Goal: Task Accomplishment & Management: Use online tool/utility

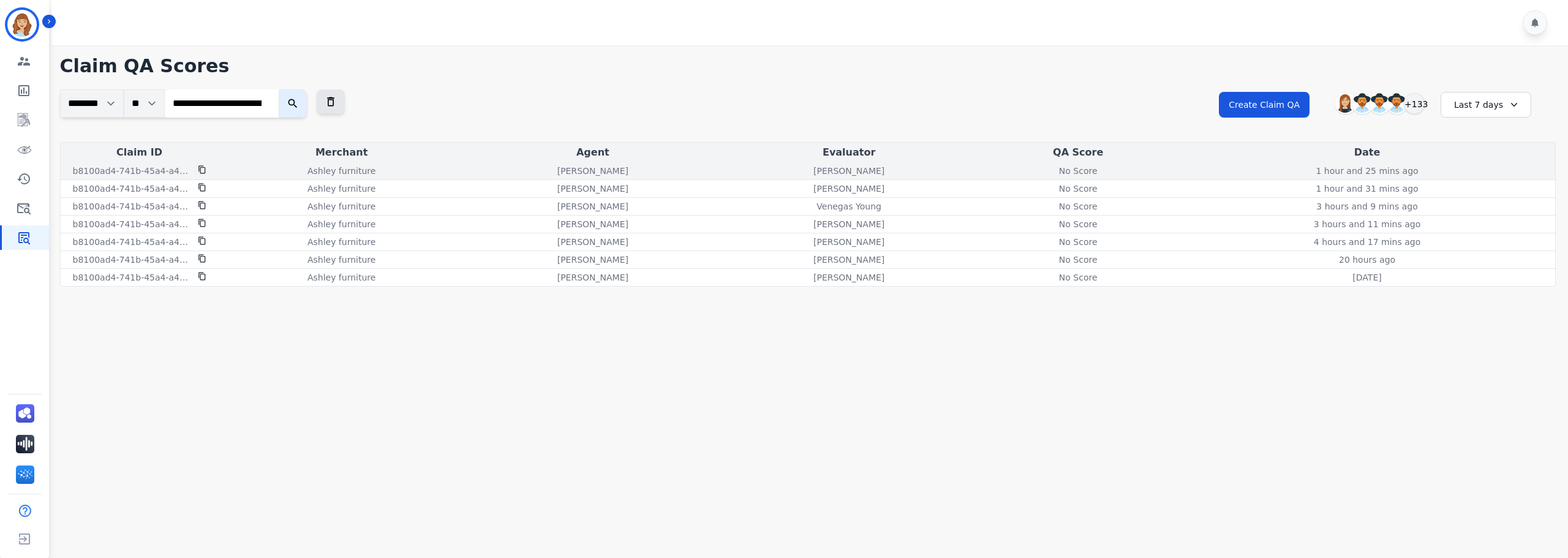
click at [1090, 170] on div "No Score" at bounding box center [1078, 171] width 55 height 12
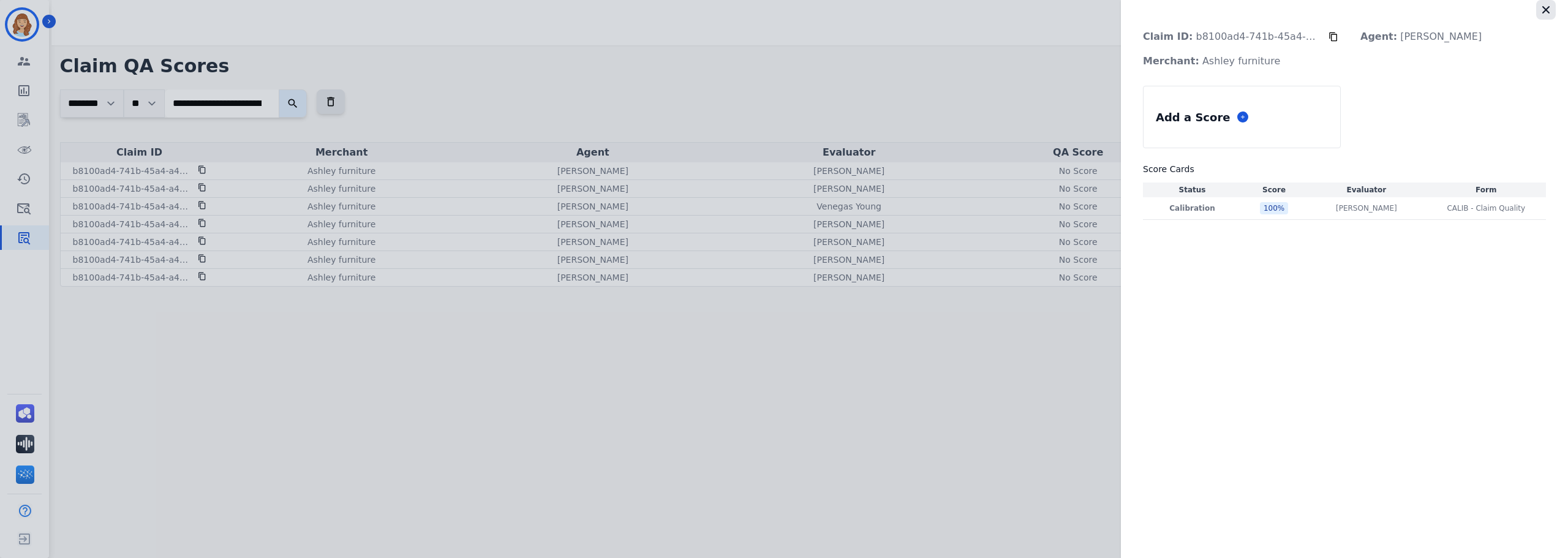
click at [1546, 14] on icon "button" at bounding box center [1546, 9] width 12 height 12
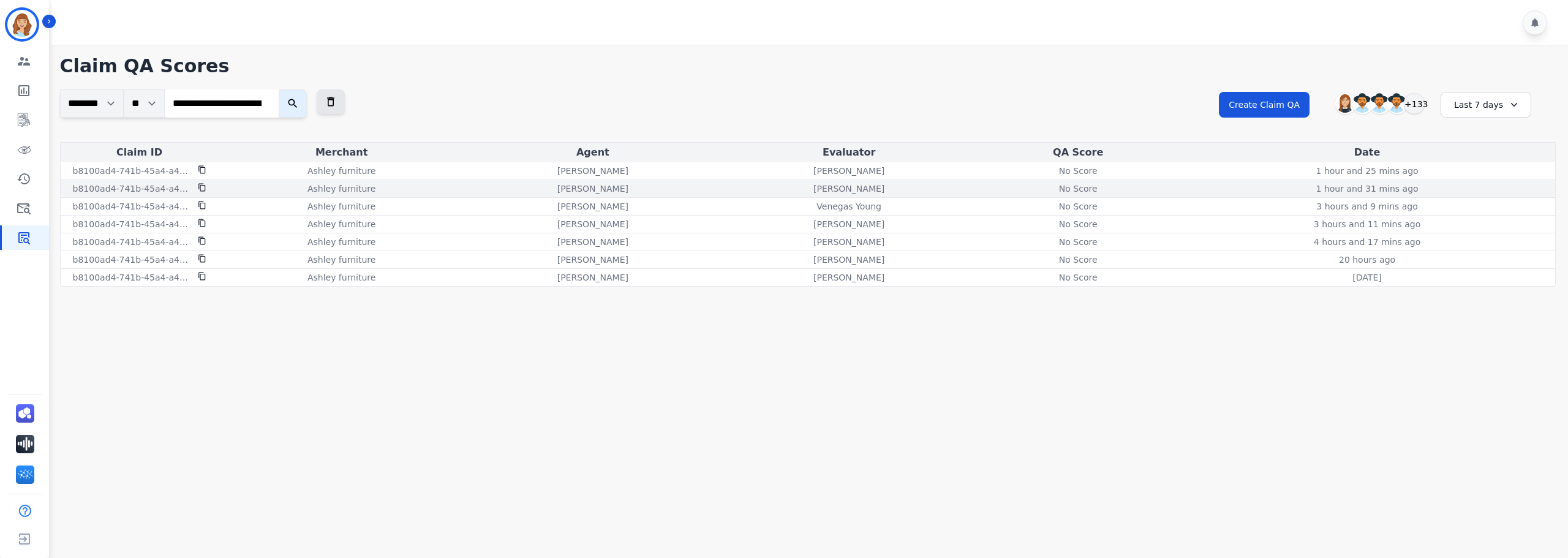
click at [1088, 185] on div "No Score" at bounding box center [1078, 189] width 55 height 12
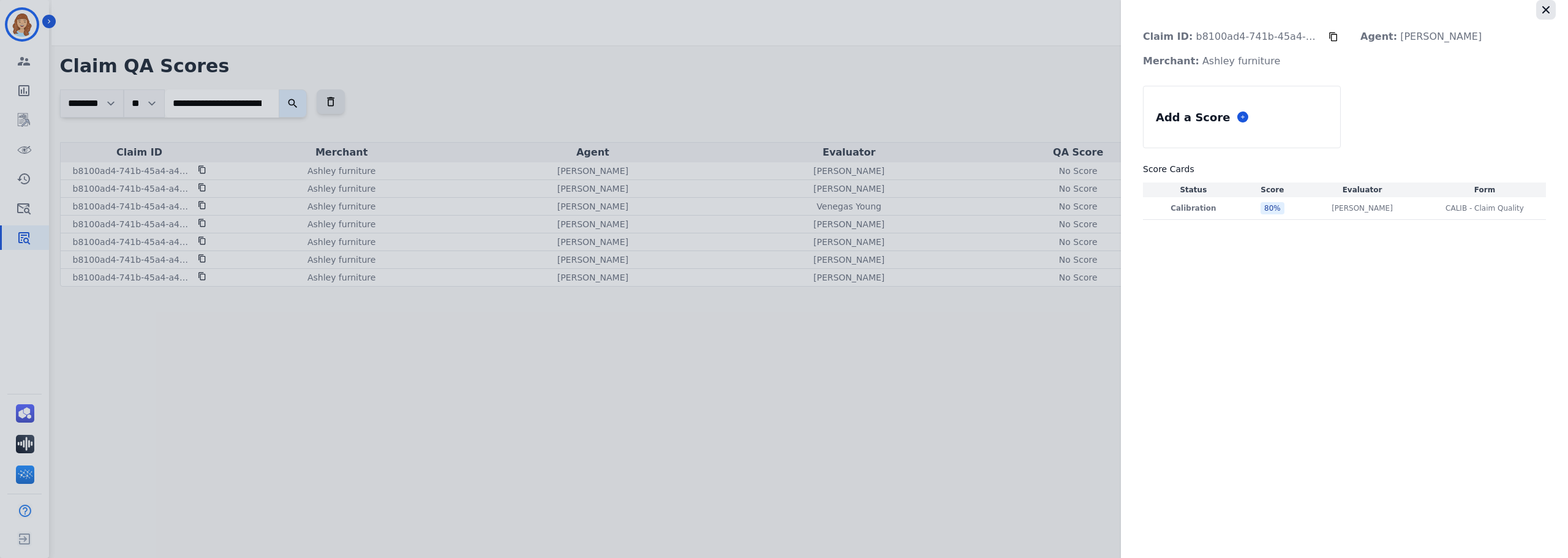
click at [1544, 12] on icon "button" at bounding box center [1546, 10] width 7 height 7
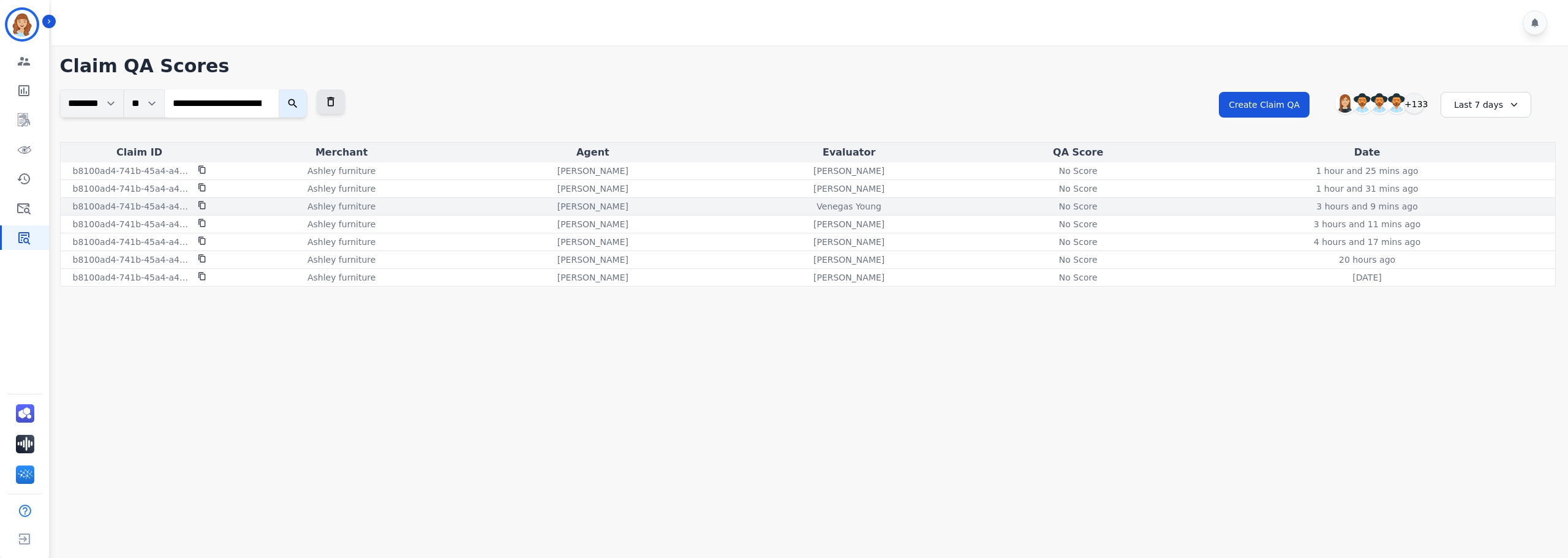
click at [1079, 209] on div "No Score" at bounding box center [1078, 206] width 55 height 12
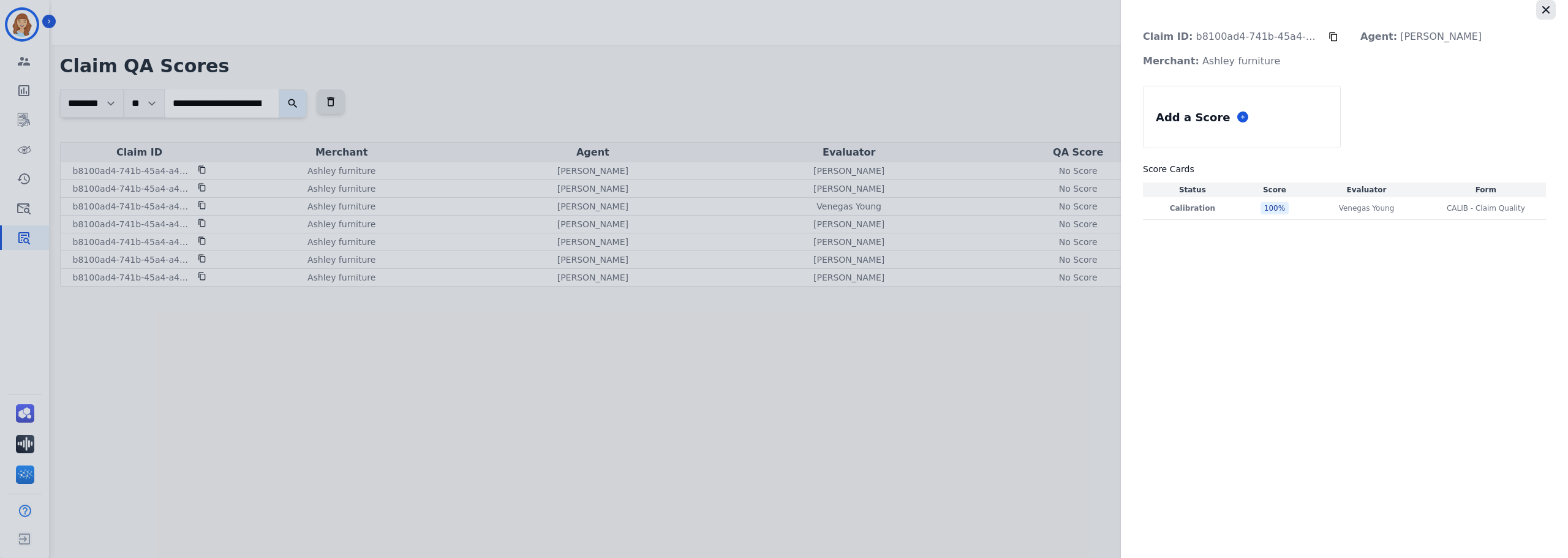
click at [1548, 7] on icon "button" at bounding box center [1546, 10] width 7 height 7
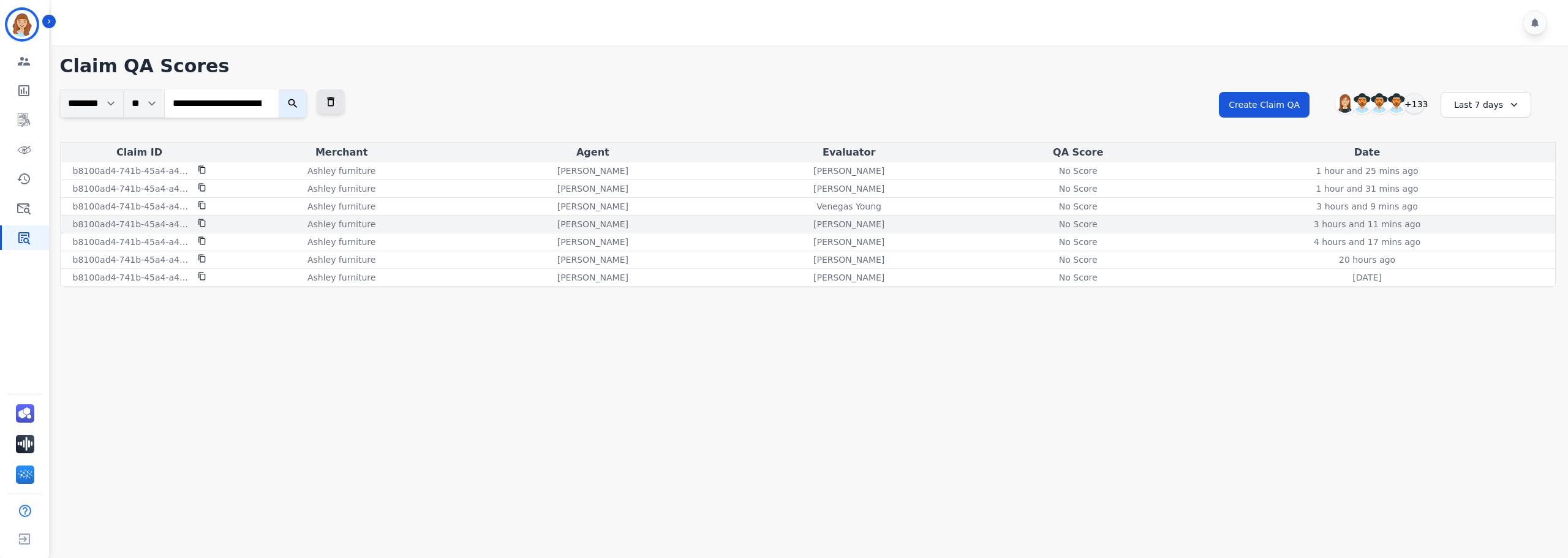
click at [1080, 221] on div "No Score" at bounding box center [1078, 224] width 55 height 12
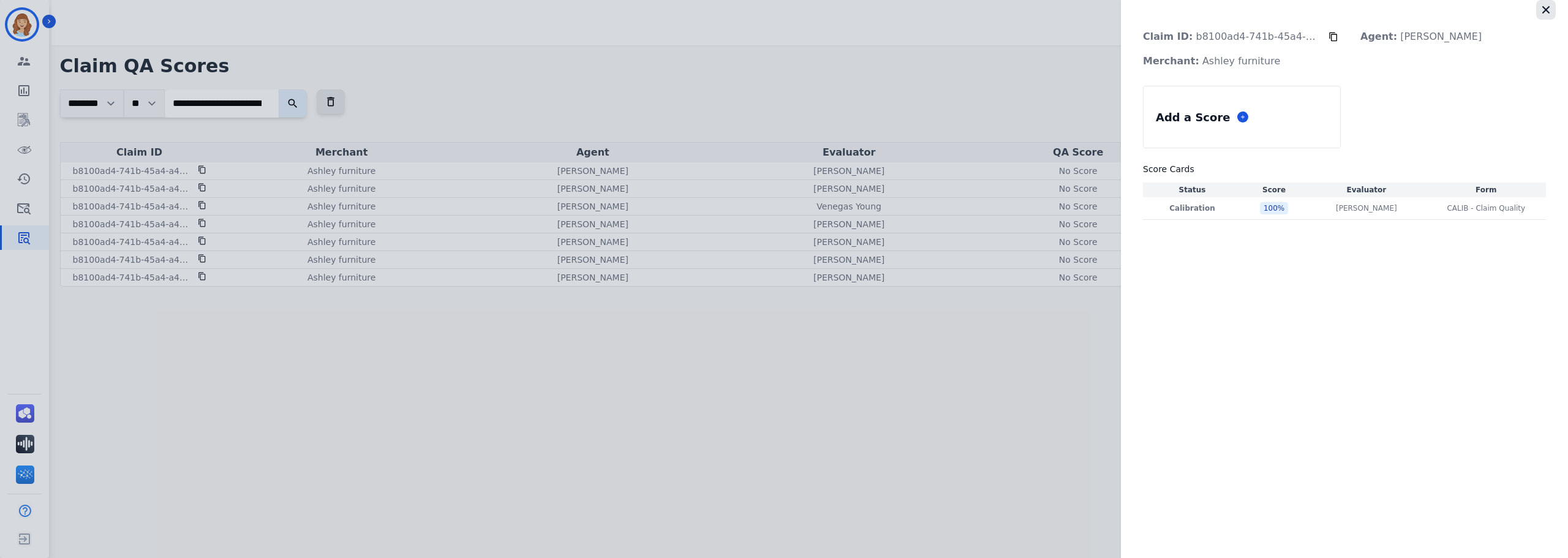
click at [1546, 8] on icon "button" at bounding box center [1546, 9] width 12 height 12
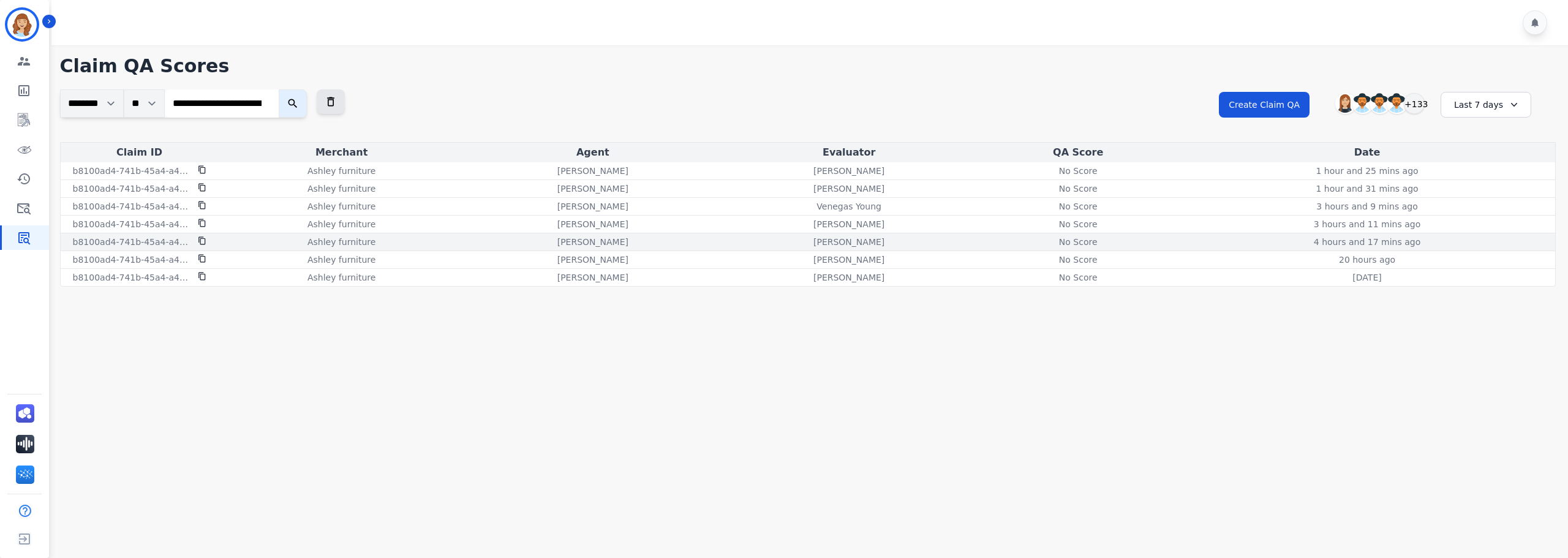
click at [1077, 240] on div "No Score" at bounding box center [1078, 242] width 55 height 12
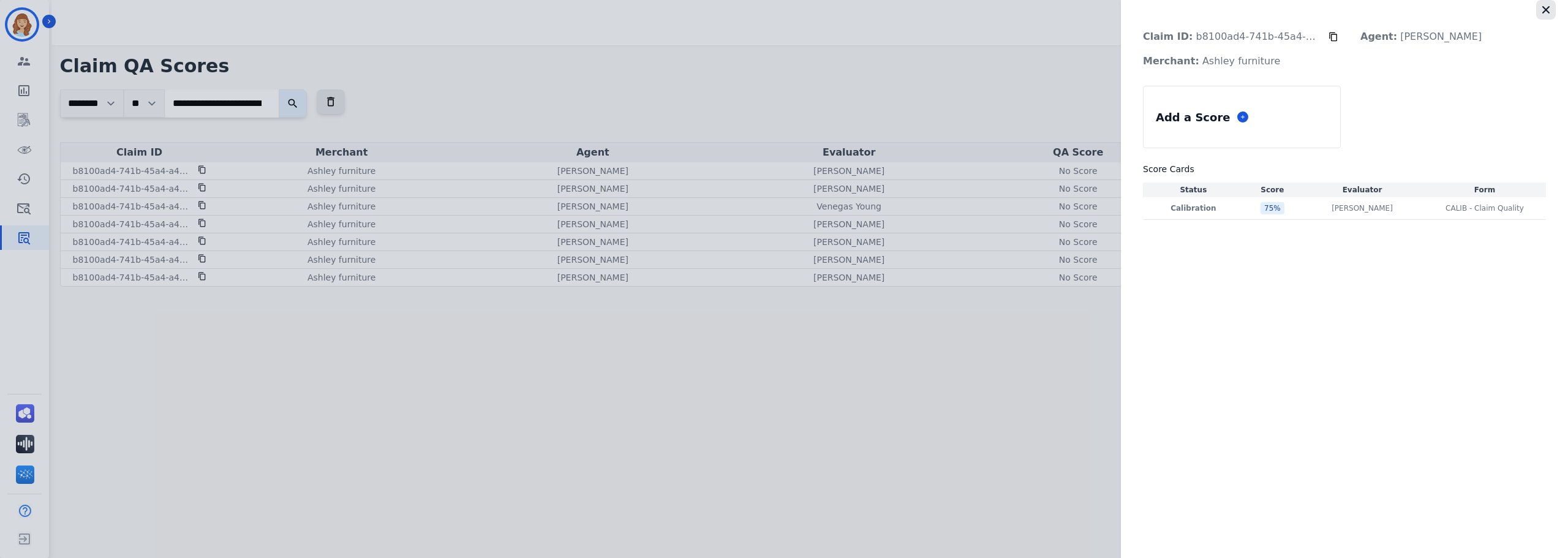
click at [1543, 13] on icon "button" at bounding box center [1546, 9] width 12 height 12
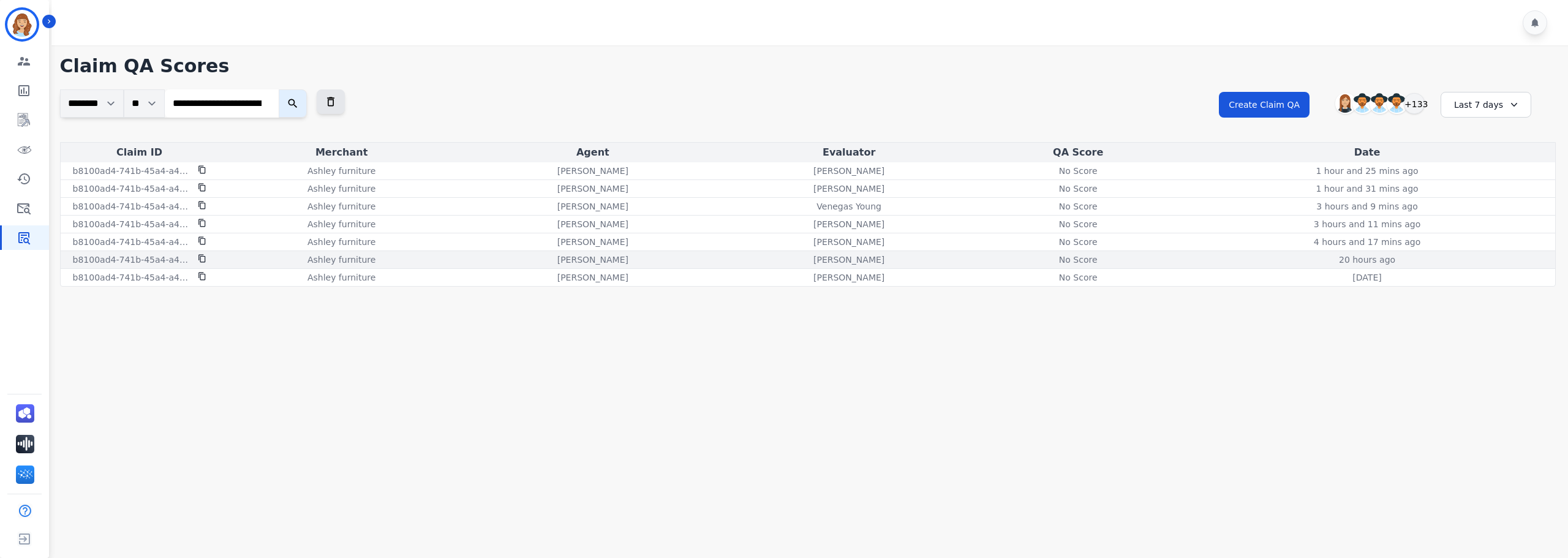
click at [1093, 263] on div "No Score" at bounding box center [1078, 260] width 55 height 12
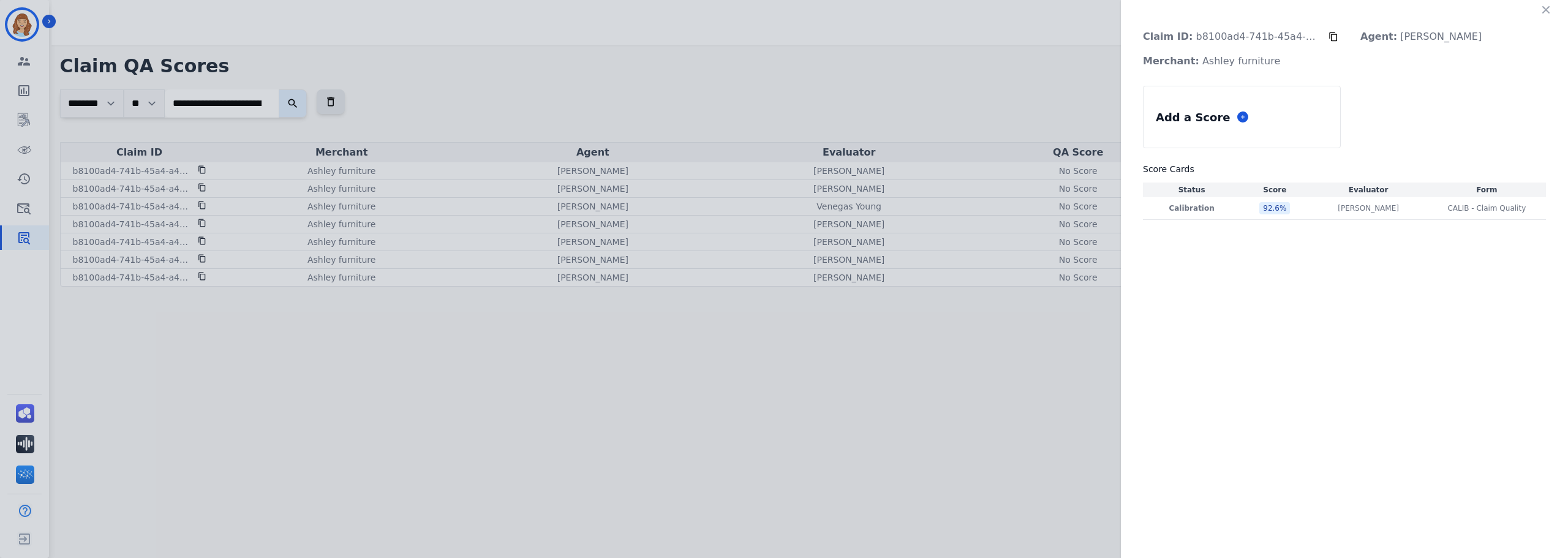
click at [1092, 279] on div "Claim ID: b8100ad4-741b-45a4-a4d7-5f668de04e32 Agent: [PERSON_NAME] Merchant: A…" at bounding box center [784, 279] width 1568 height 558
click at [1553, 9] on button "button" at bounding box center [1546, 9] width 19 height 19
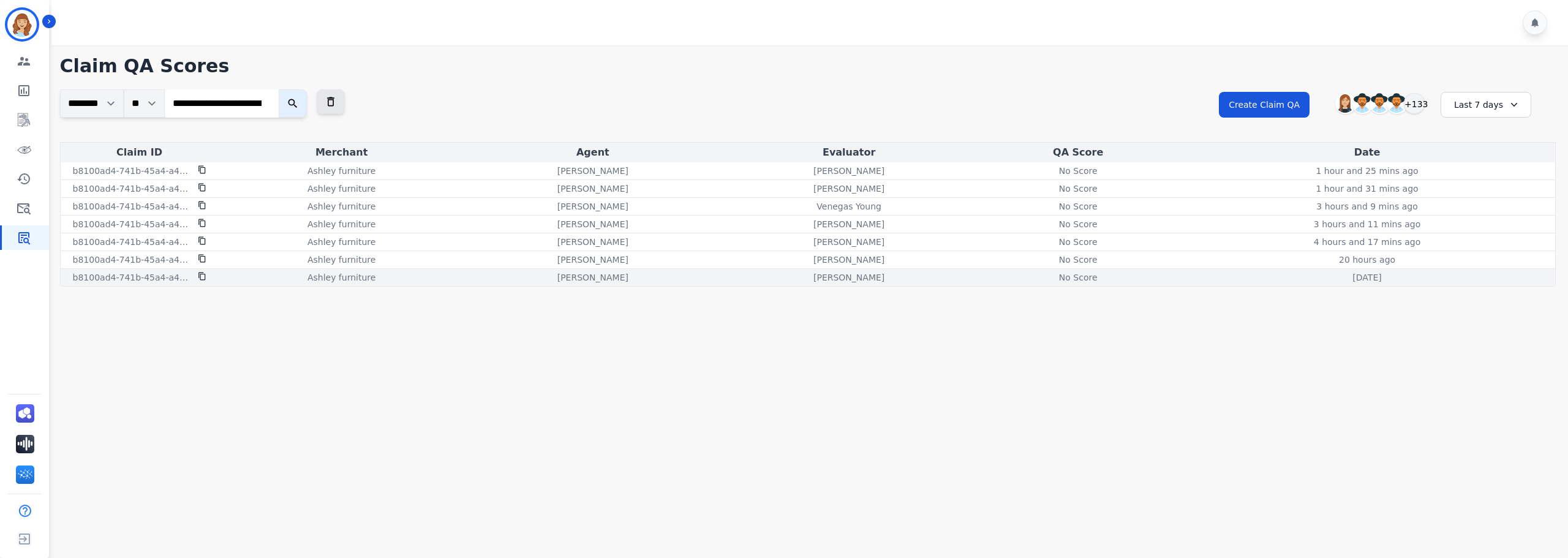
click at [1084, 280] on div "No Score" at bounding box center [1078, 277] width 55 height 12
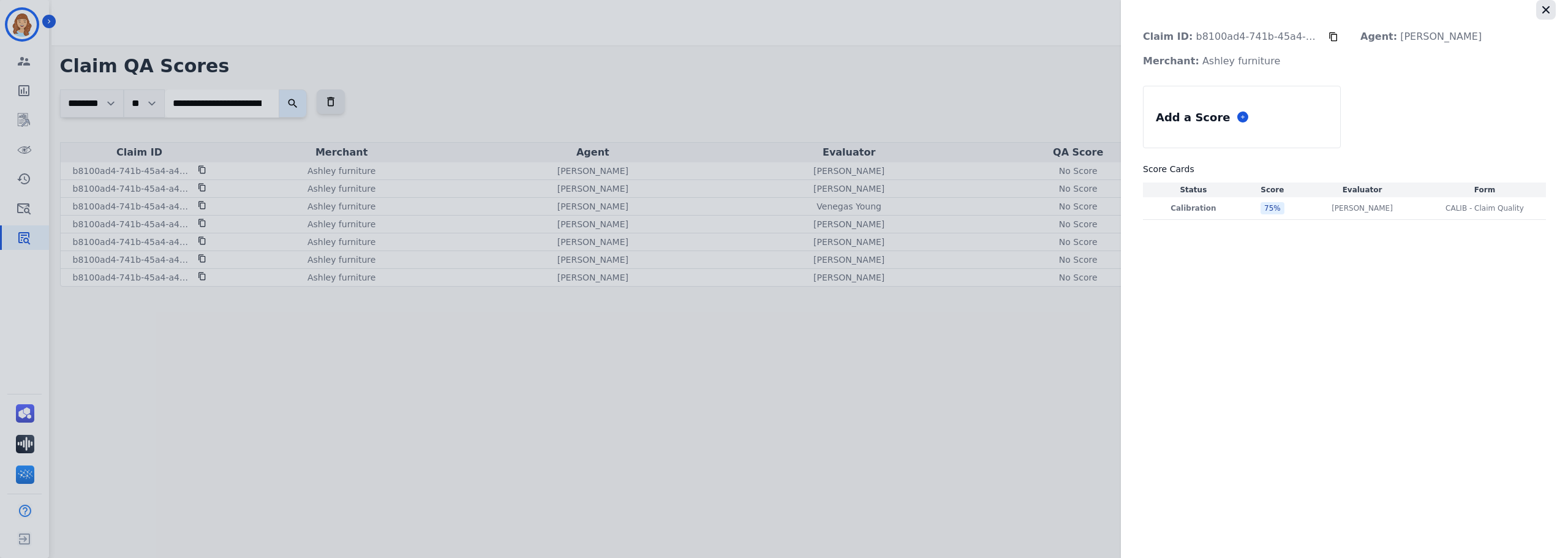
click at [1546, 12] on icon "button" at bounding box center [1546, 9] width 12 height 12
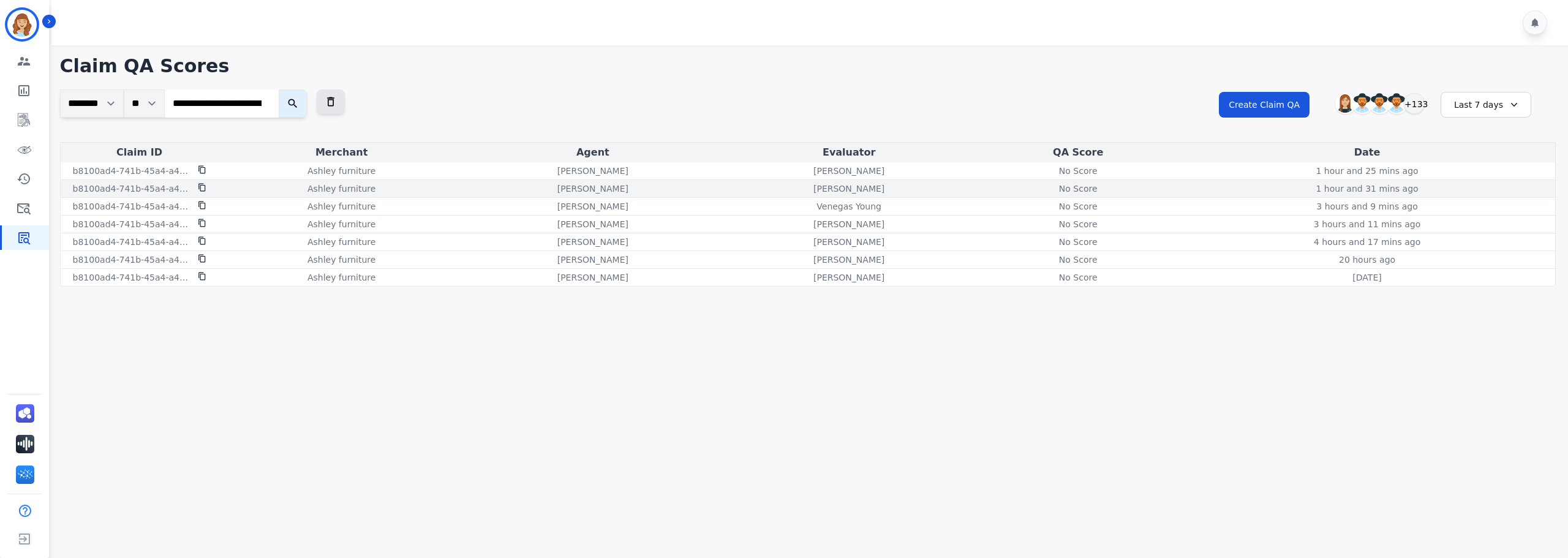
click at [1096, 191] on div "No Score" at bounding box center [1078, 189] width 55 height 12
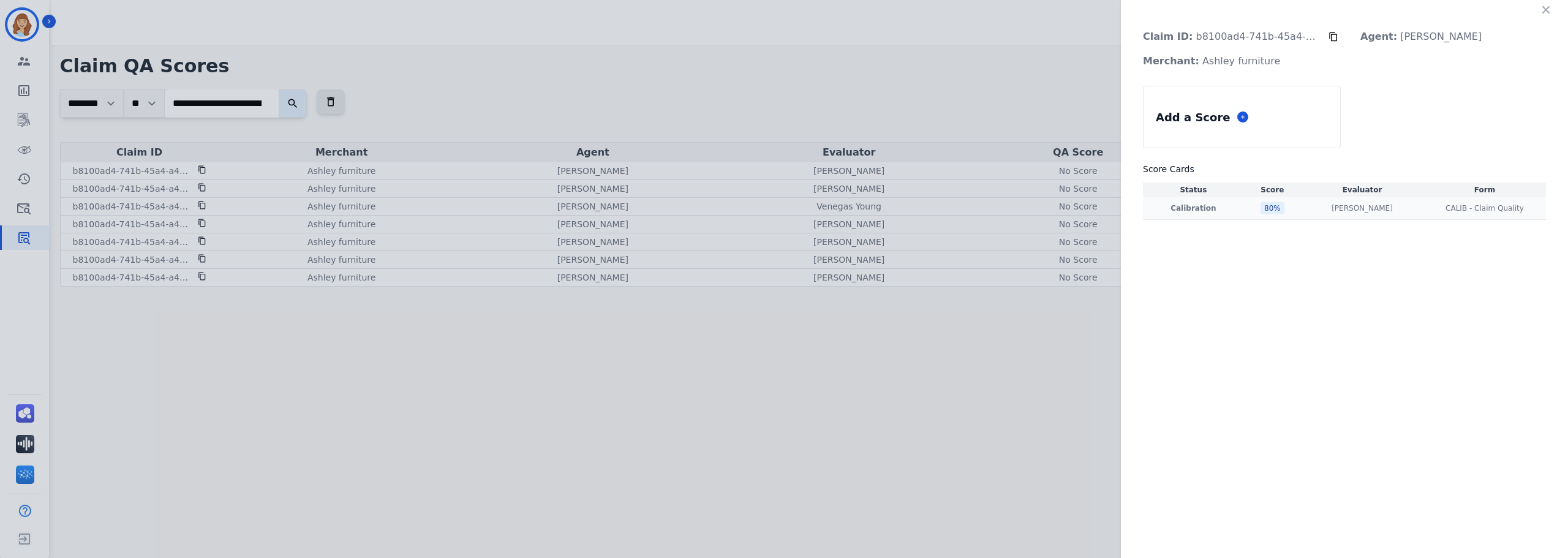
click at [1383, 209] on div "[PERSON_NAME] [PERSON_NAME]" at bounding box center [1362, 209] width 118 height 10
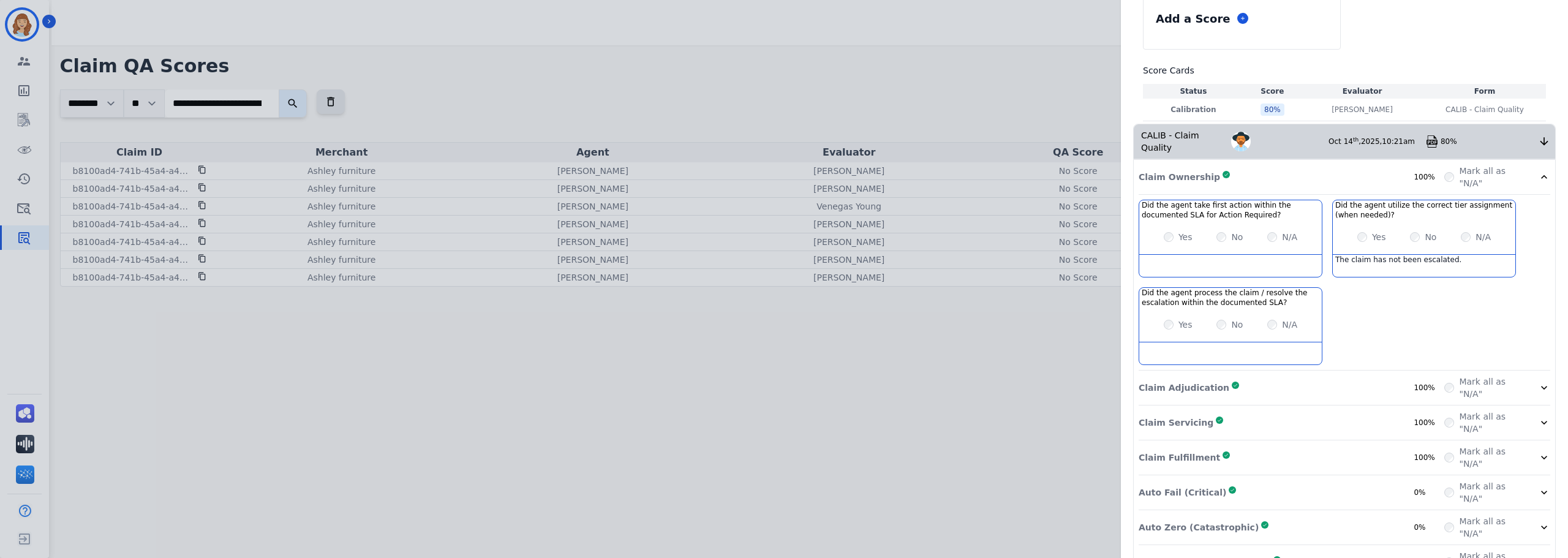
scroll to position [121, 0]
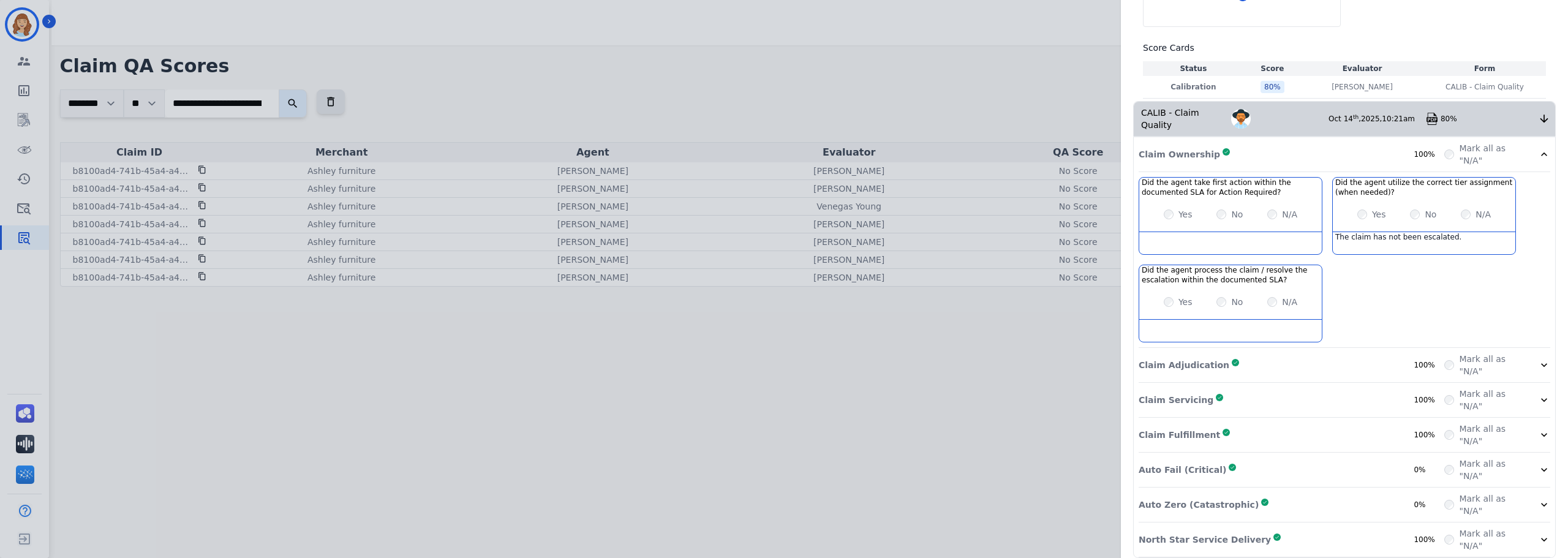
click at [1384, 361] on div "Claim Adjudication Complete 100%" at bounding box center [1292, 365] width 306 height 24
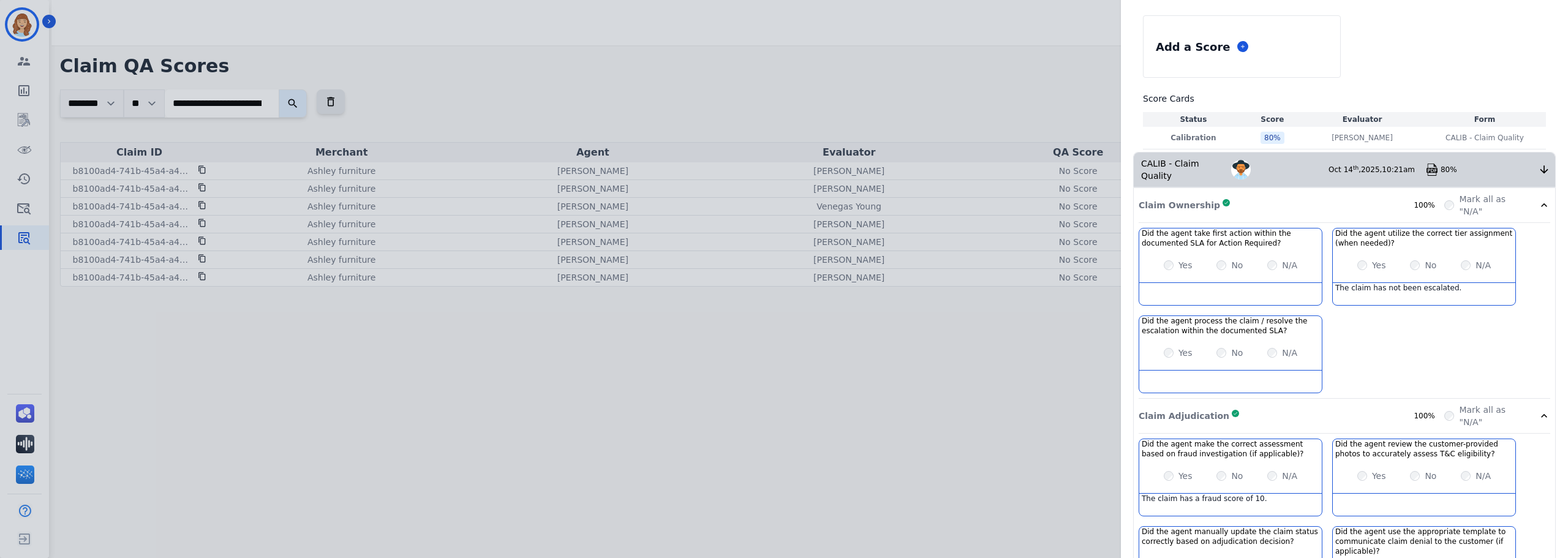
scroll to position [0, 0]
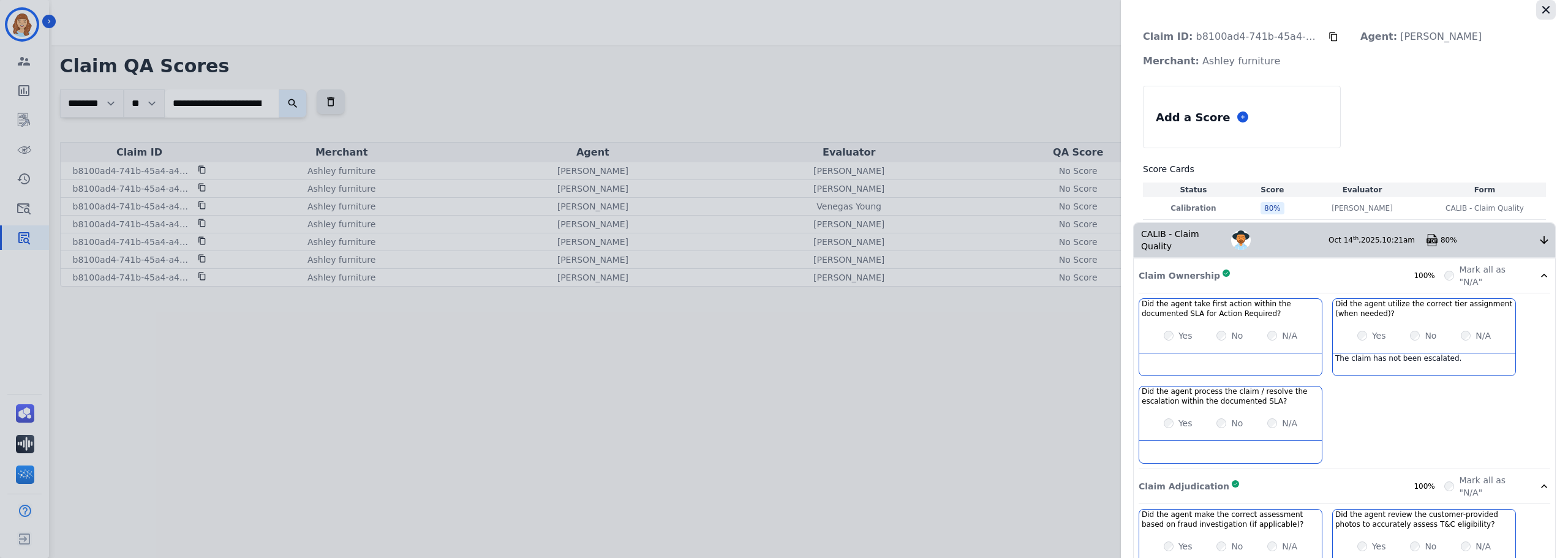
click at [1541, 7] on icon "button" at bounding box center [1546, 9] width 12 height 12
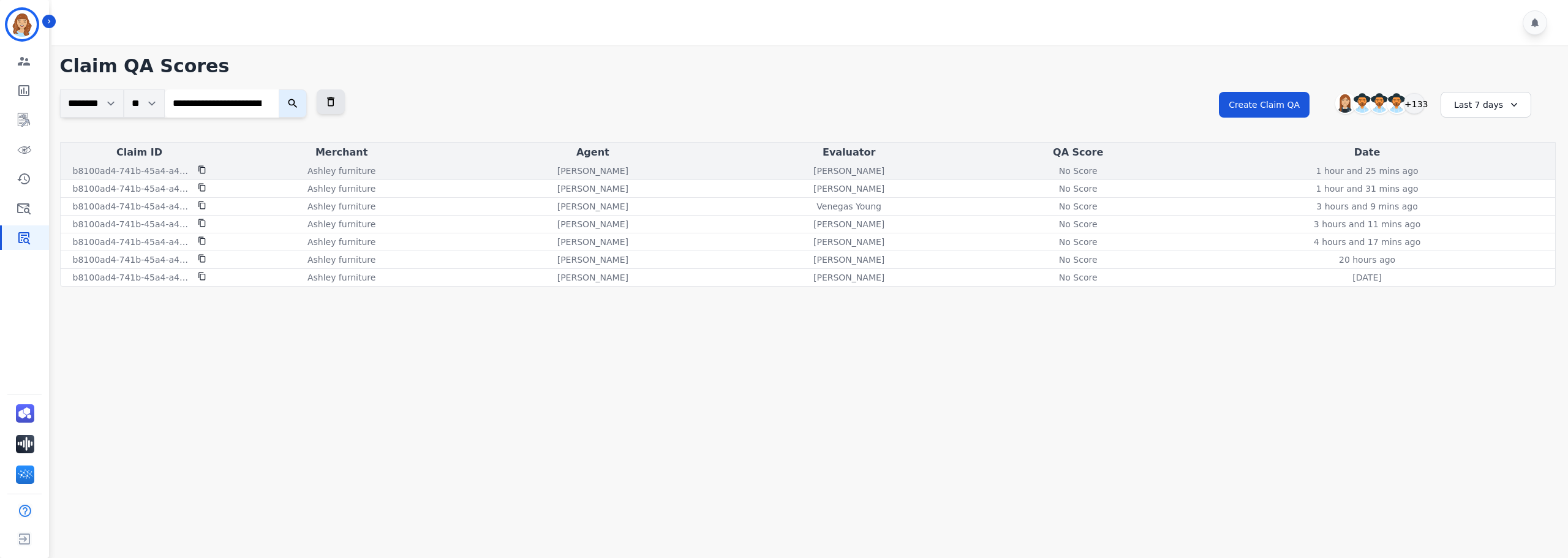
click at [1099, 171] on div "No Score" at bounding box center [1078, 171] width 55 height 12
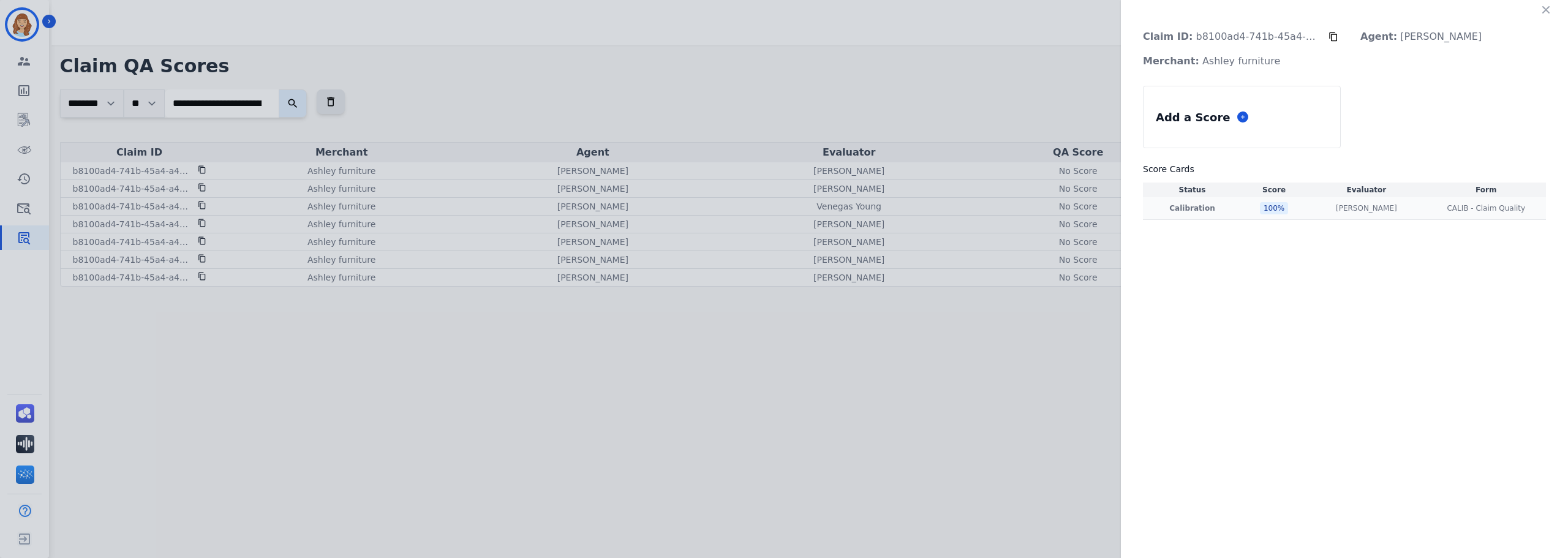
click at [1323, 207] on div "[PERSON_NAME] [PERSON_NAME]" at bounding box center [1366, 209] width 115 height 10
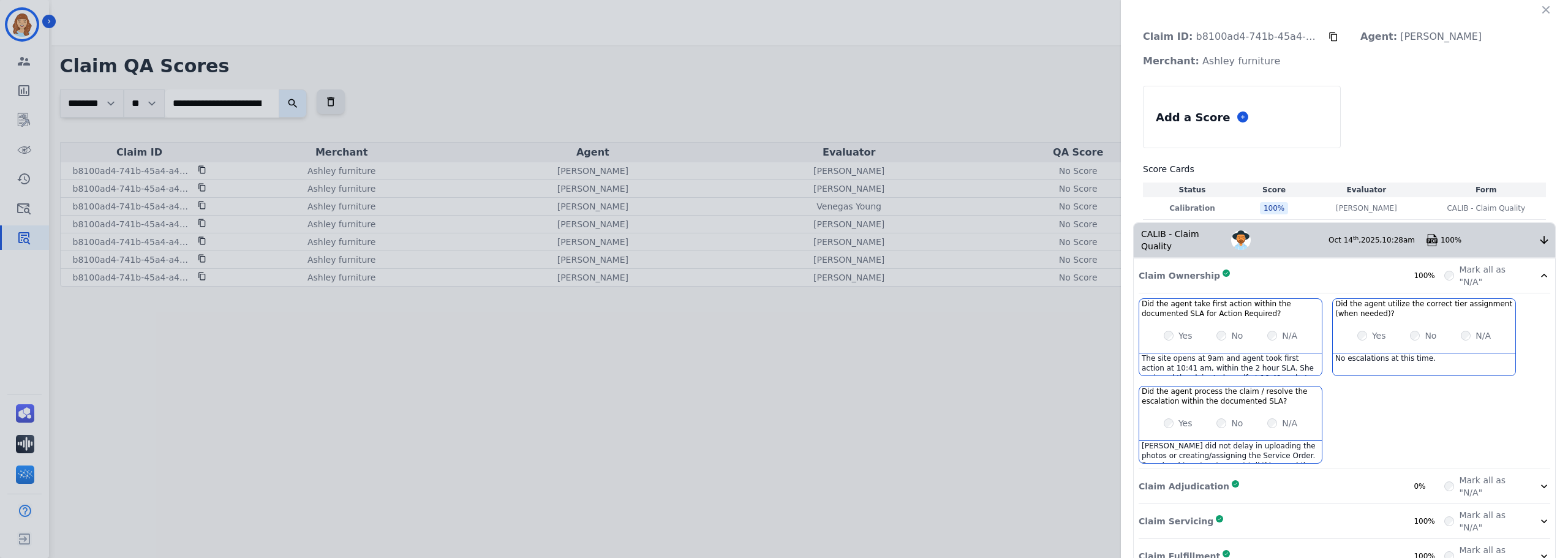
click at [1430, 235] on img at bounding box center [1432, 240] width 12 height 12
click at [1543, 7] on icon "button" at bounding box center [1546, 10] width 7 height 7
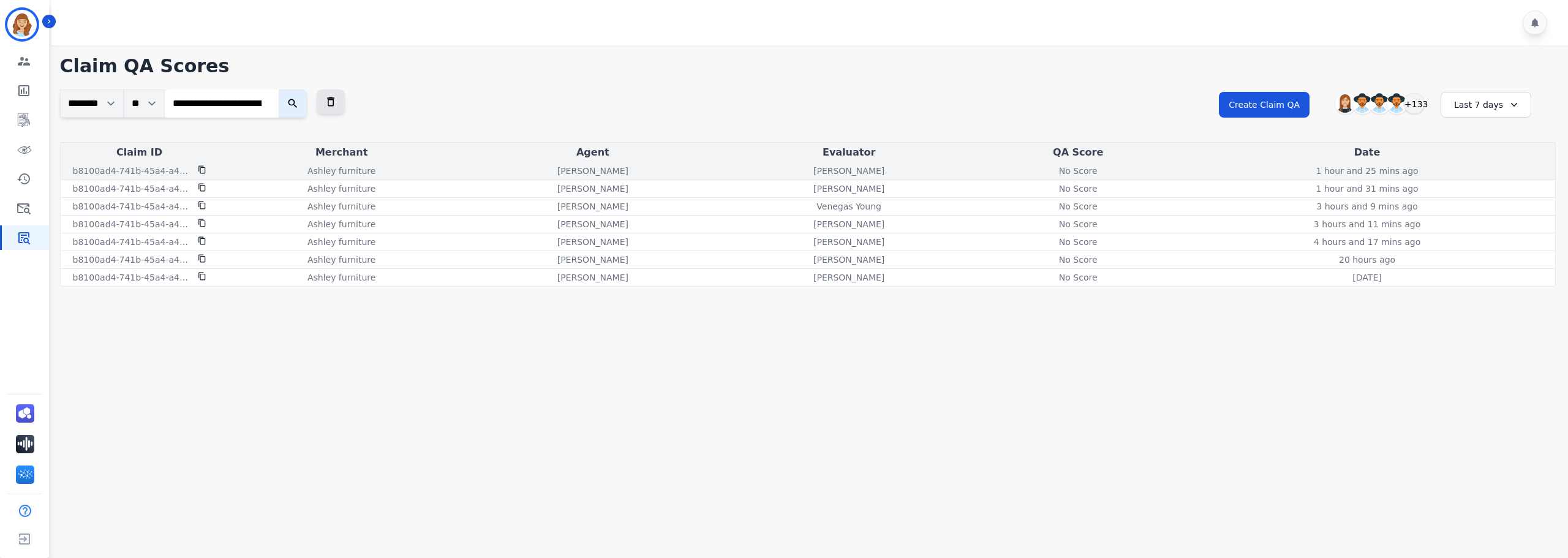
click at [1261, 172] on div "1 hour and 25 mins ago [DATE] 10:28am" at bounding box center [1367, 171] width 372 height 12
click at [1077, 172] on div "No Score" at bounding box center [1078, 171] width 55 height 12
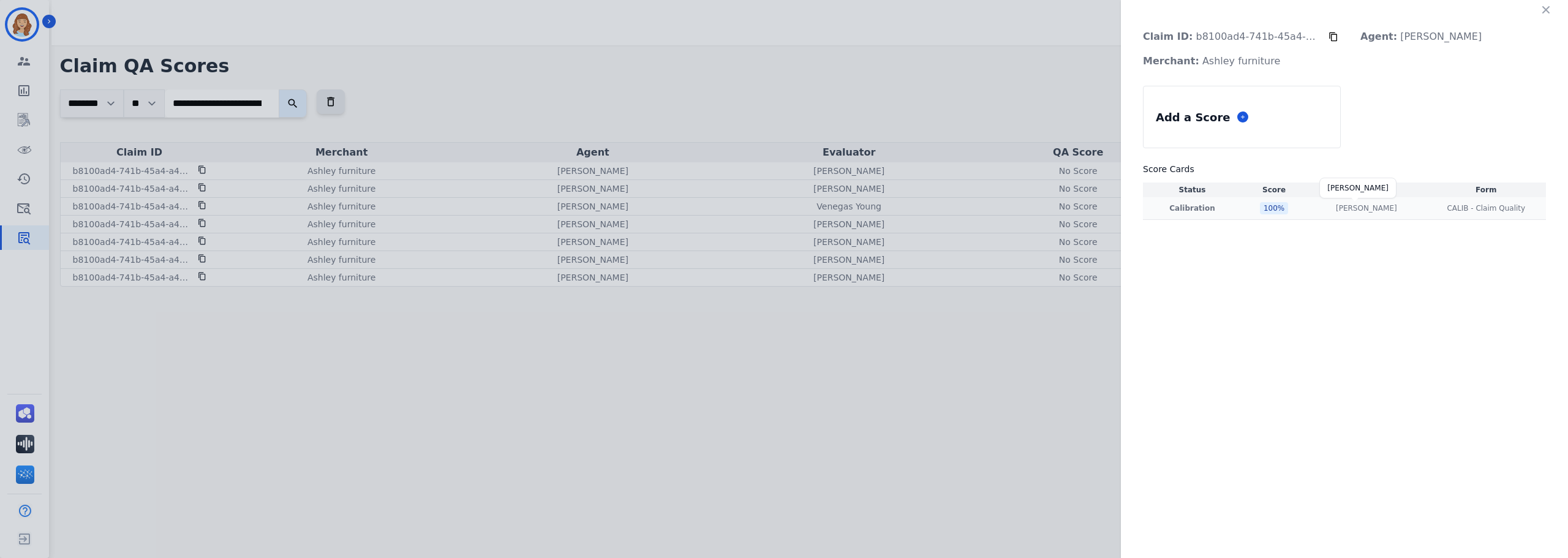
click at [1379, 211] on p "[PERSON_NAME]" at bounding box center [1366, 209] width 61 height 10
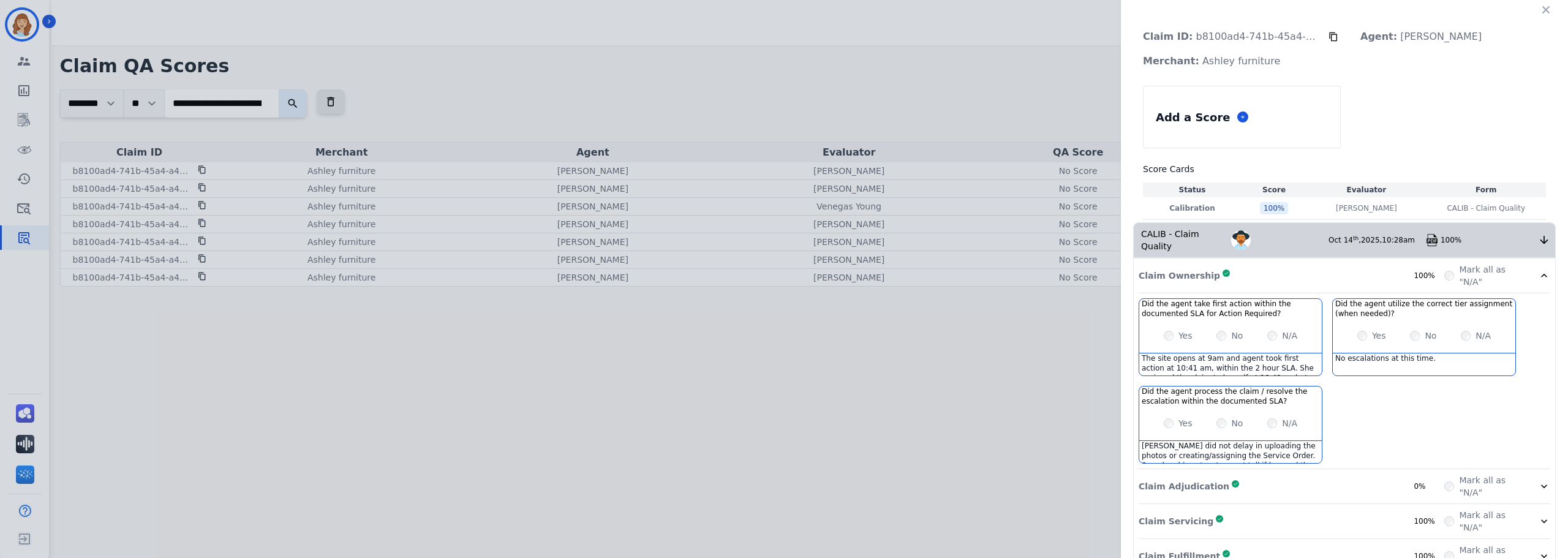
click at [1426, 237] on img at bounding box center [1432, 240] width 12 height 12
click at [1020, 375] on div "Claim ID: b8100ad4-741b-45a4-a4d7-5f668de04e32 Agent: [PERSON_NAME]: [PERSON_NA…" at bounding box center [784, 279] width 1568 height 558
click at [1543, 11] on icon "button" at bounding box center [1546, 10] width 7 height 7
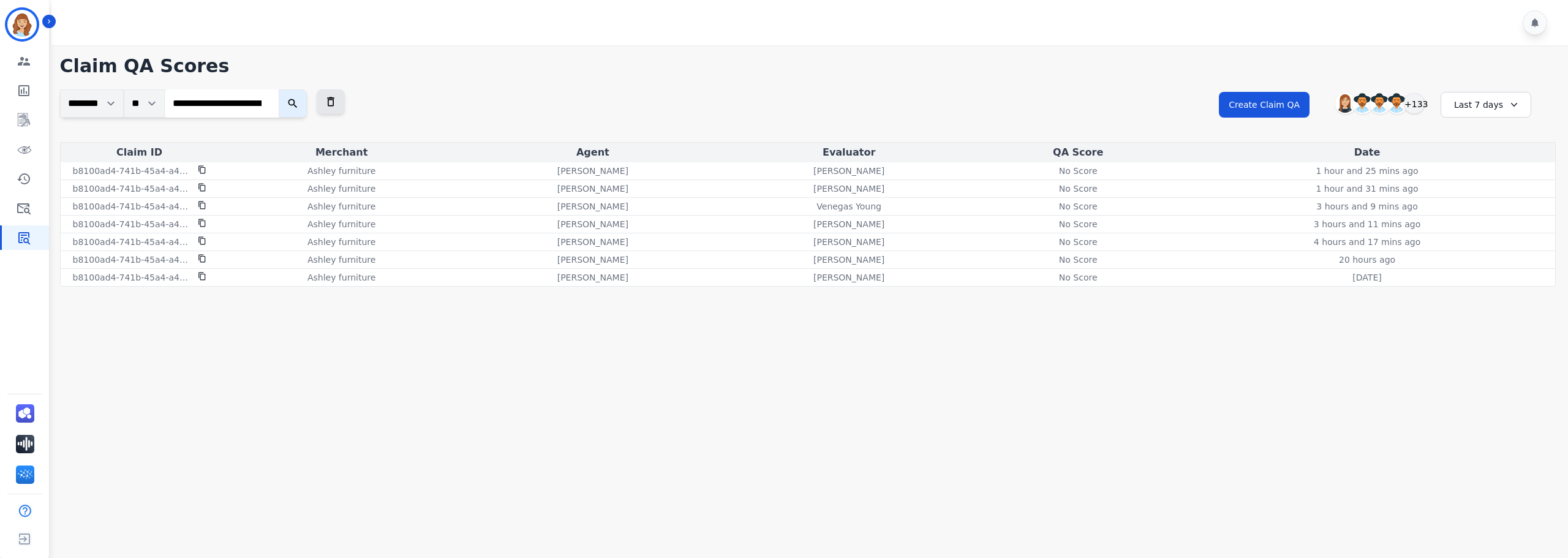
click at [405, 447] on main "**********" at bounding box center [808, 324] width 1521 height 558
click at [1094, 240] on div "No Score" at bounding box center [1078, 242] width 55 height 12
